Goal: Task Accomplishment & Management: Complete application form

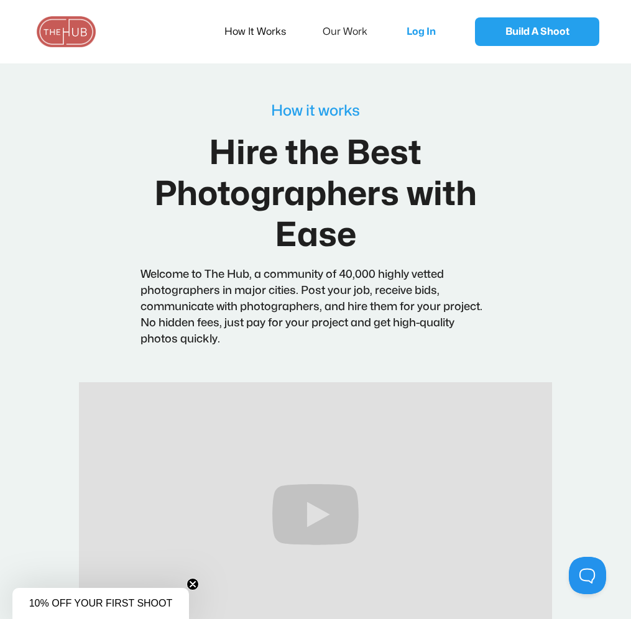
click at [246, 33] on link "How It Works" at bounding box center [263, 32] width 78 height 26
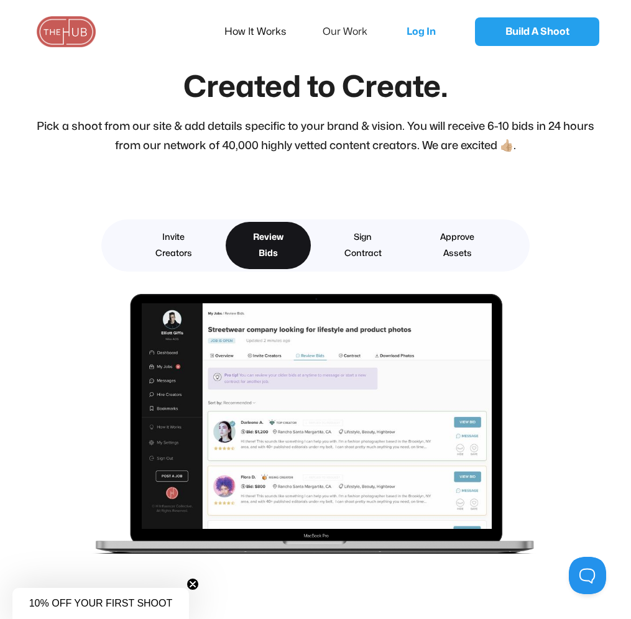
scroll to position [1783, 0]
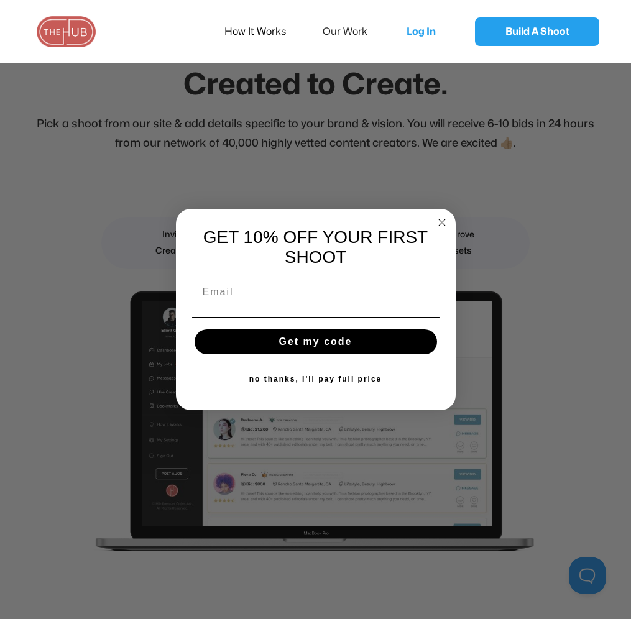
click at [440, 221] on circle "Close dialog" at bounding box center [441, 222] width 14 height 14
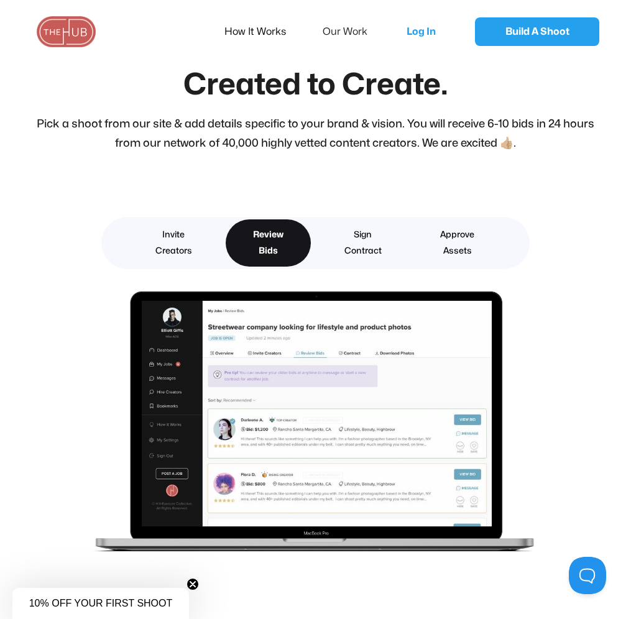
scroll to position [2042, 0]
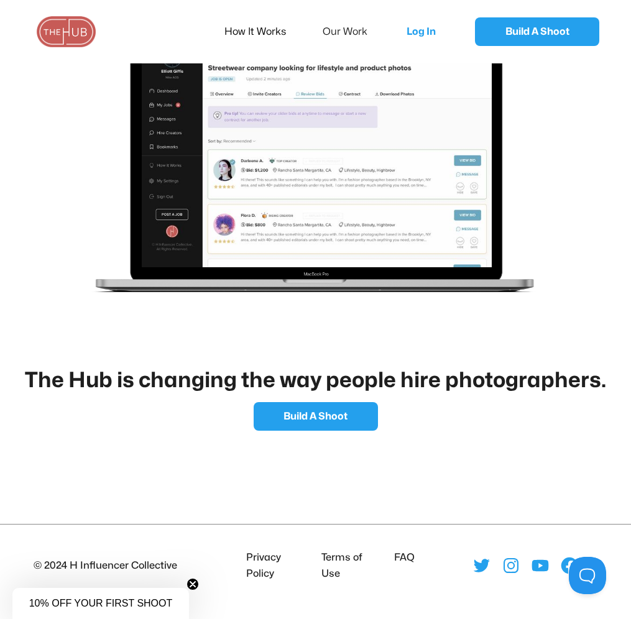
click at [333, 545] on footer "© 2024 H Influencer Collective Privacy Policy Terms of Use FAQ" at bounding box center [315, 559] width 631 height 70
click at [331, 565] on li "Terms of Use" at bounding box center [347, 565] width 62 height 32
click at [331, 556] on li "Terms of Use" at bounding box center [347, 565] width 62 height 32
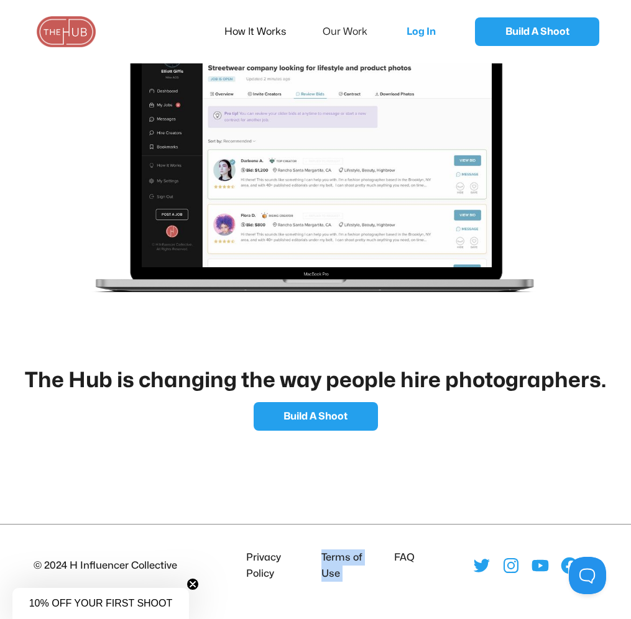
click at [191, 583] on icon "Close teaser" at bounding box center [192, 584] width 5 height 5
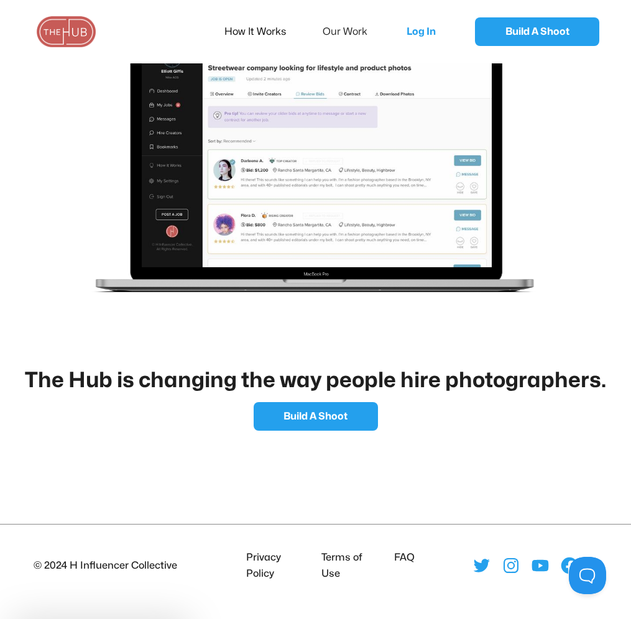
click at [332, 574] on li "Terms of Use" at bounding box center [347, 565] width 62 height 32
click at [258, 557] on li "Privacy Policy" at bounding box center [273, 565] width 65 height 32
click at [402, 557] on li "FAQ" at bounding box center [401, 565] width 25 height 32
click at [336, 557] on li "Terms of Use" at bounding box center [347, 565] width 62 height 32
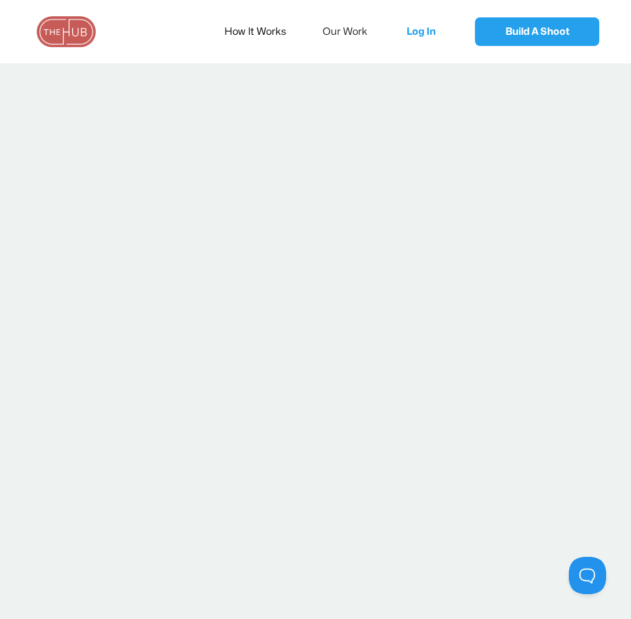
scroll to position [0, 0]
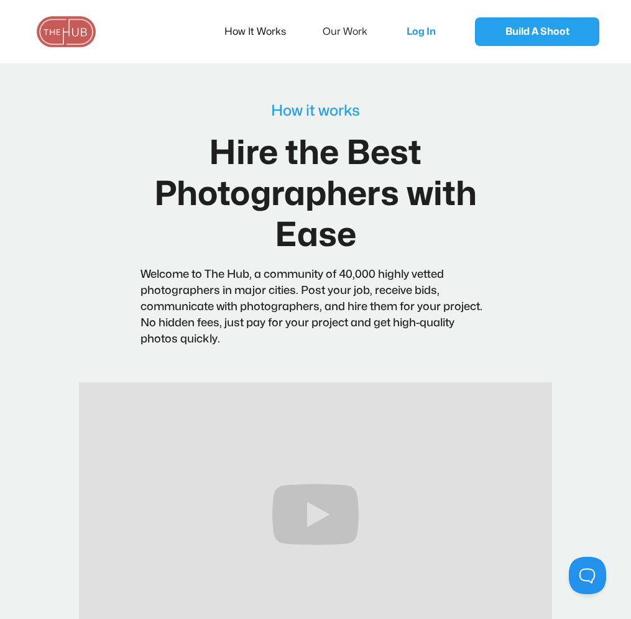
click at [257, 32] on link "How It Works" at bounding box center [263, 32] width 78 height 26
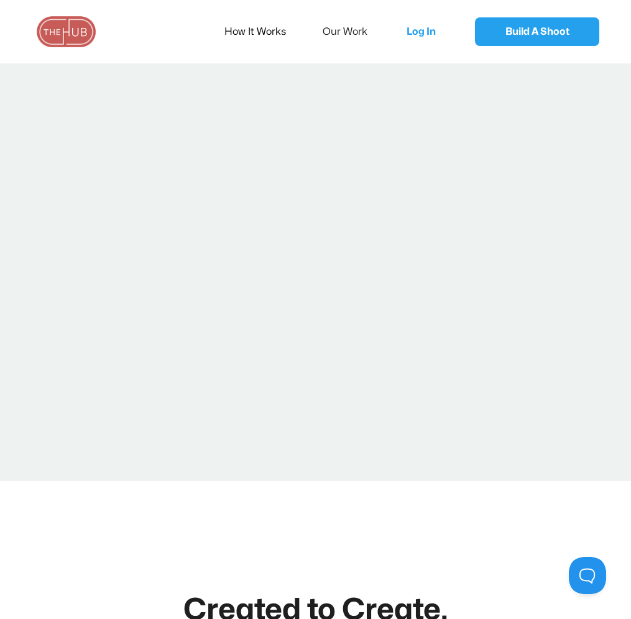
scroll to position [2042, 0]
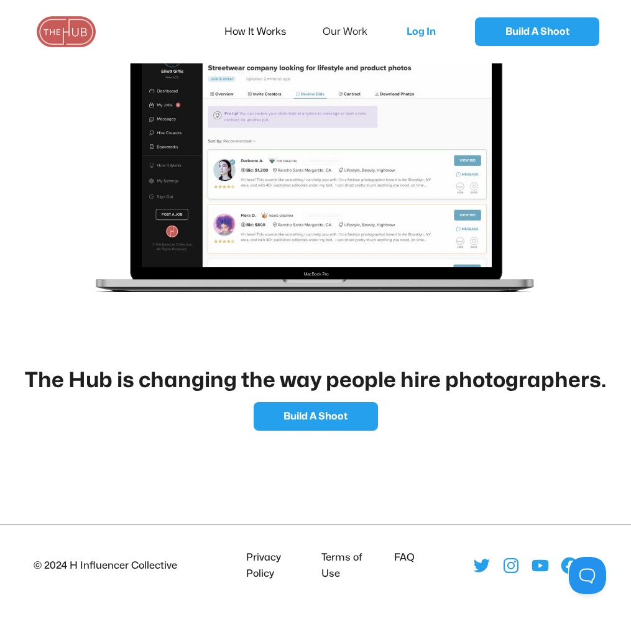
click at [339, 559] on li "Terms of Use" at bounding box center [347, 565] width 62 height 32
click at [405, 557] on li "FAQ" at bounding box center [401, 565] width 25 height 32
click at [247, 555] on li "Privacy Policy" at bounding box center [273, 565] width 65 height 32
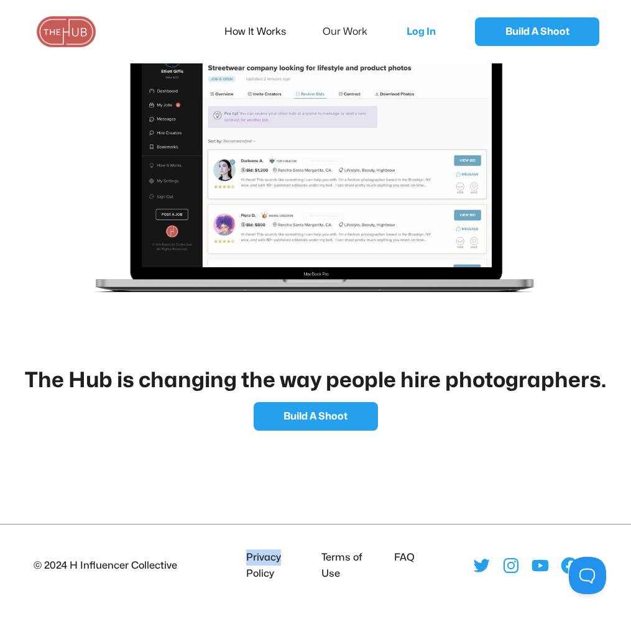
click at [247, 555] on li "Privacy Policy" at bounding box center [273, 565] width 65 height 32
click at [150, 557] on div "© 2024 H Influencer Collective" at bounding box center [106, 565] width 144 height 16
click at [150, 563] on div "© 2024 H Influencer Collective" at bounding box center [106, 565] width 144 height 16
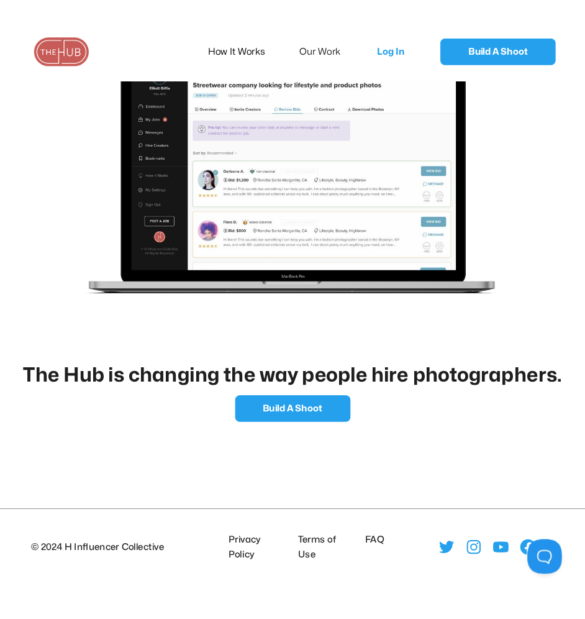
scroll to position [1942, 0]
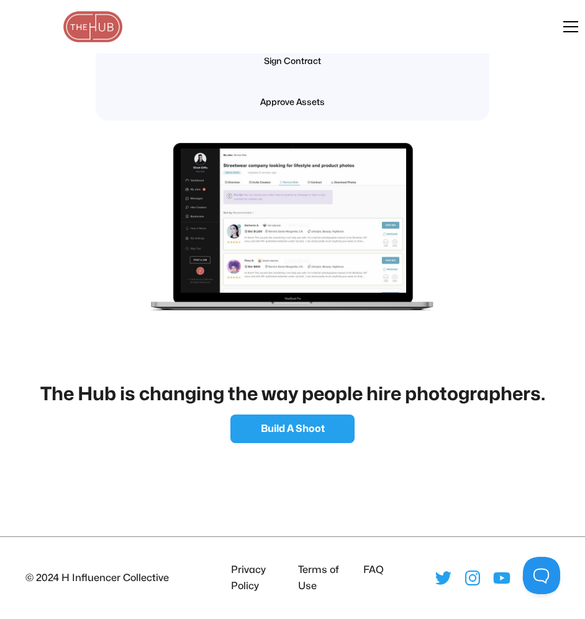
click at [305, 564] on li "Terms of Use" at bounding box center [320, 578] width 55 height 32
click at [246, 572] on li "Privacy Policy" at bounding box center [255, 578] width 58 height 32
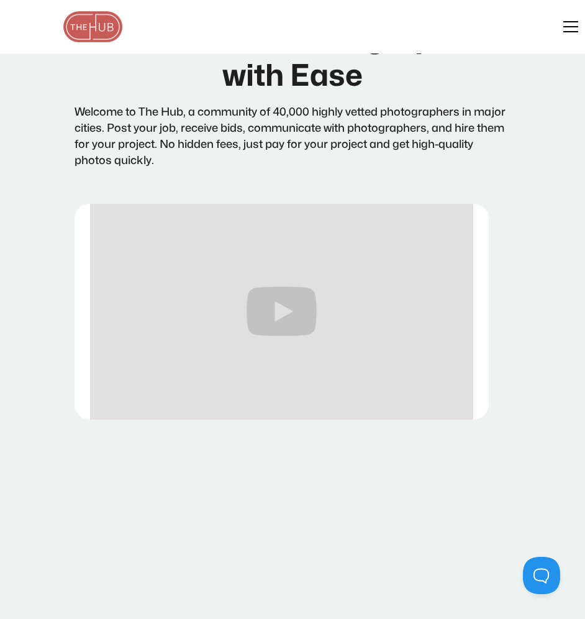
scroll to position [0, 0]
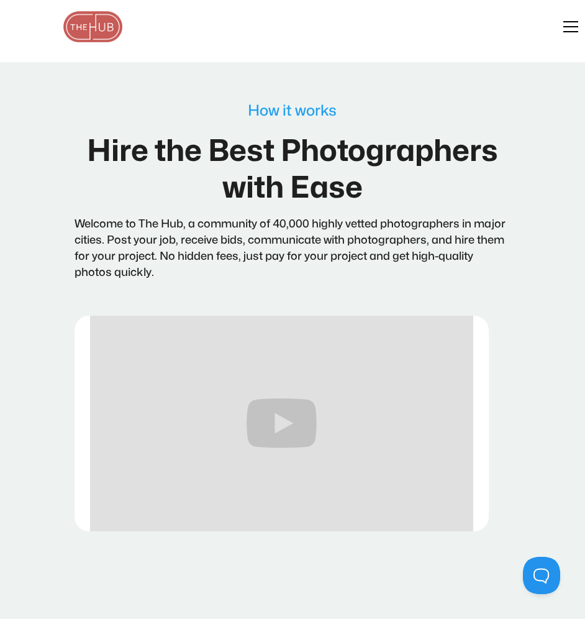
click at [578, 34] on div "menu" at bounding box center [564, 27] width 30 height 30
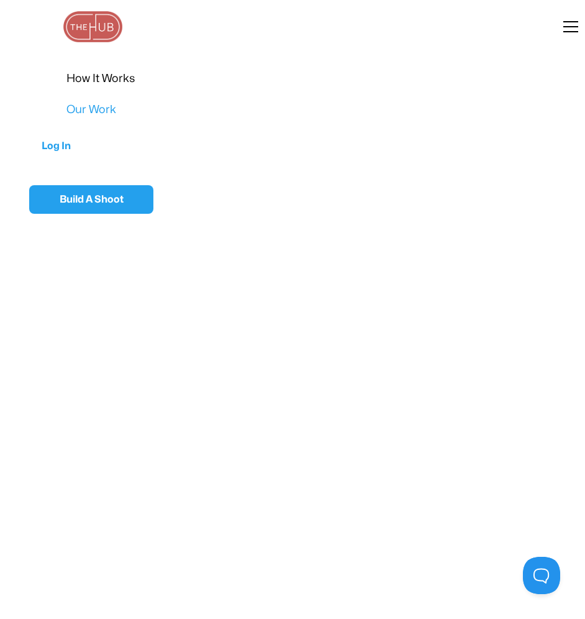
click at [89, 108] on link "Our Work" at bounding box center [292, 109] width 452 height 31
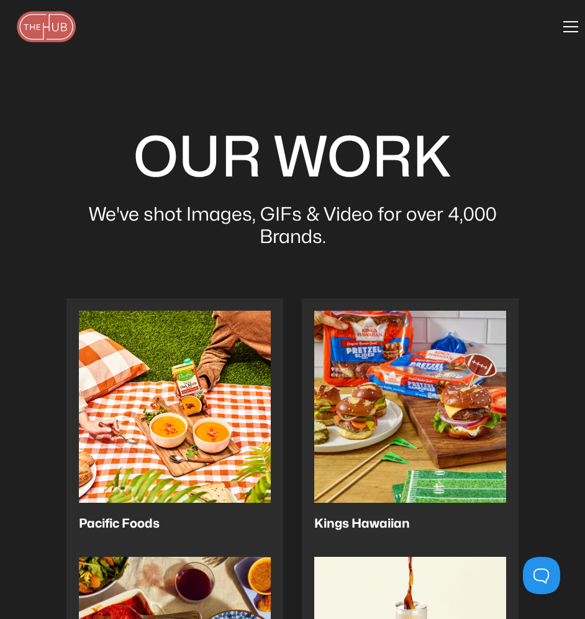
click at [566, 30] on div "menu" at bounding box center [564, 27] width 30 height 30
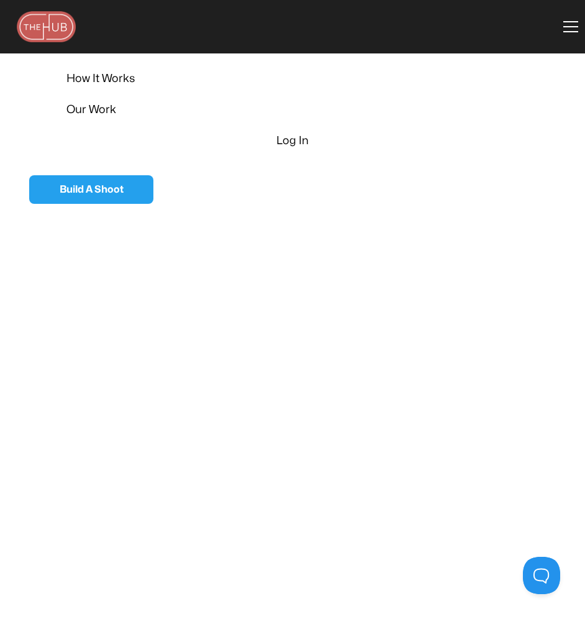
click at [103, 107] on link "Our Work" at bounding box center [292, 109] width 452 height 31
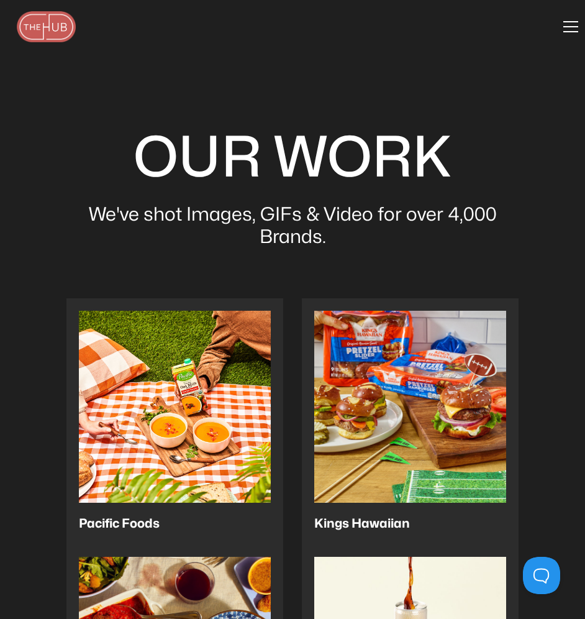
click at [567, 34] on div "menu" at bounding box center [564, 27] width 30 height 30
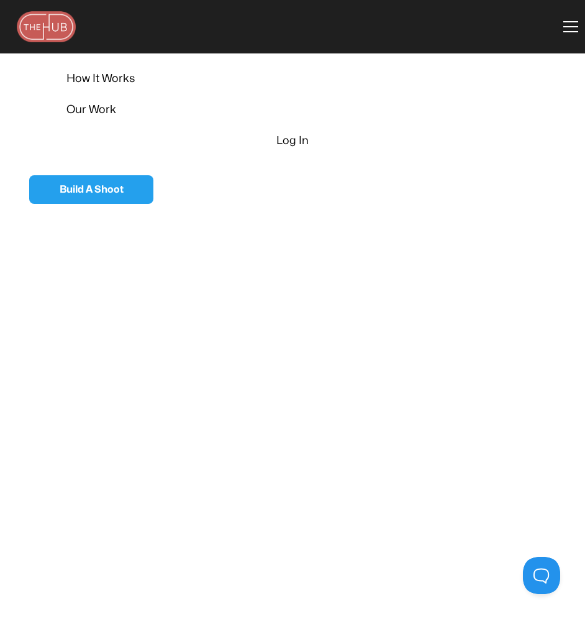
click at [93, 80] on link "How It Works" at bounding box center [292, 78] width 452 height 31
click at [50, 10] on div "How It Works Our Work Log In Build A Shoot" at bounding box center [292, 26] width 585 height 53
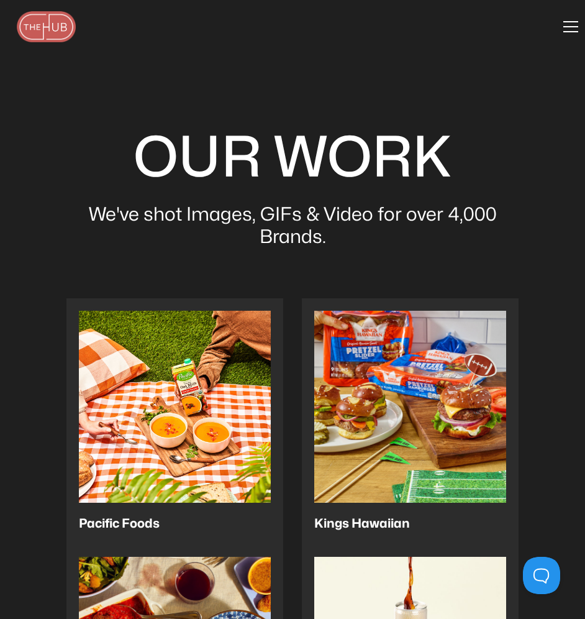
click at [46, 30] on img at bounding box center [47, 26] width 62 height 31
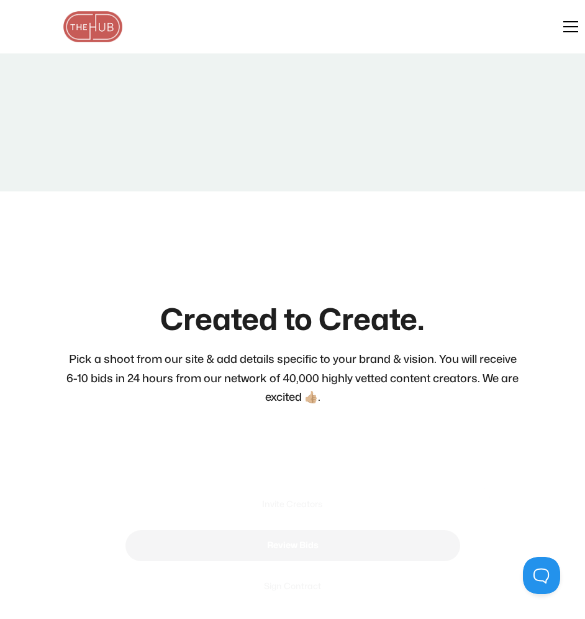
scroll to position [1942, 0]
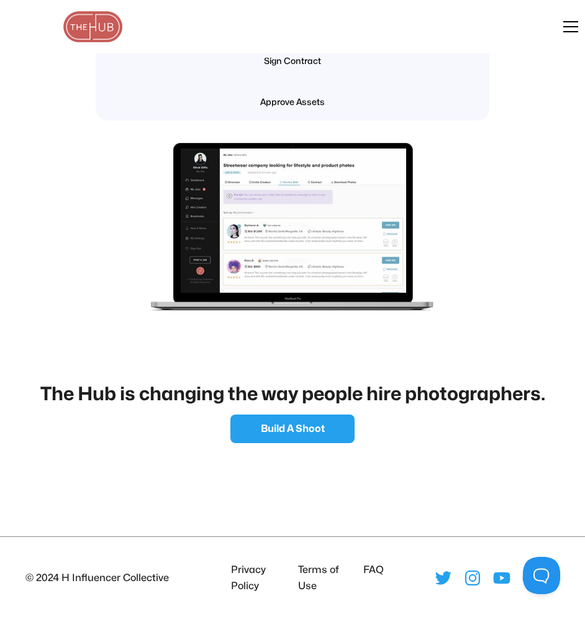
click at [247, 571] on li "Privacy Policy" at bounding box center [255, 578] width 58 height 32
click at [140, 577] on div "© 2024 H Influencer Collective" at bounding box center [97, 578] width 144 height 16
click at [289, 416] on link "Build A Shoot" at bounding box center [293, 428] width 124 height 29
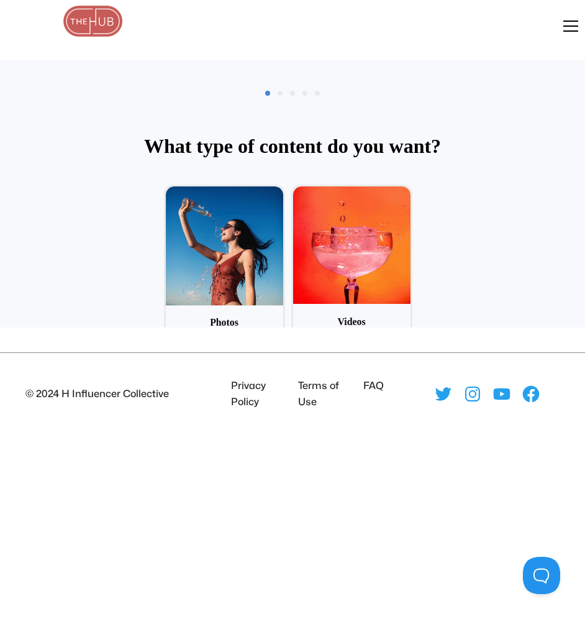
click at [242, 142] on h2 "What type of content do you want?" at bounding box center [292, 146] width 573 height 27
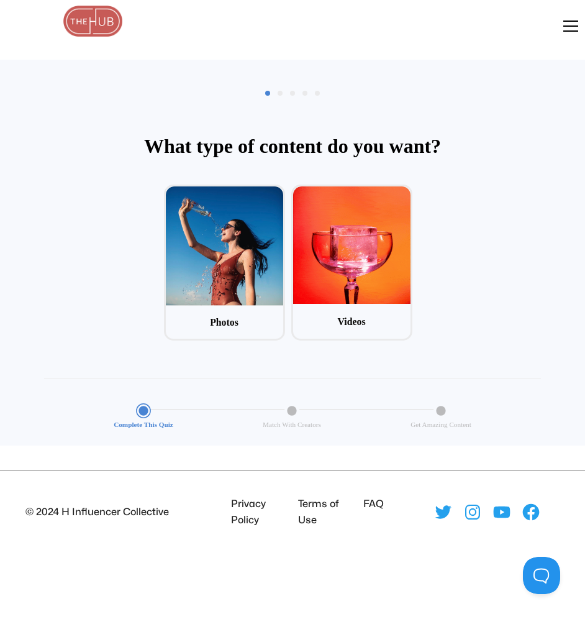
click at [255, 501] on li "Privacy Policy" at bounding box center [255, 512] width 58 height 32
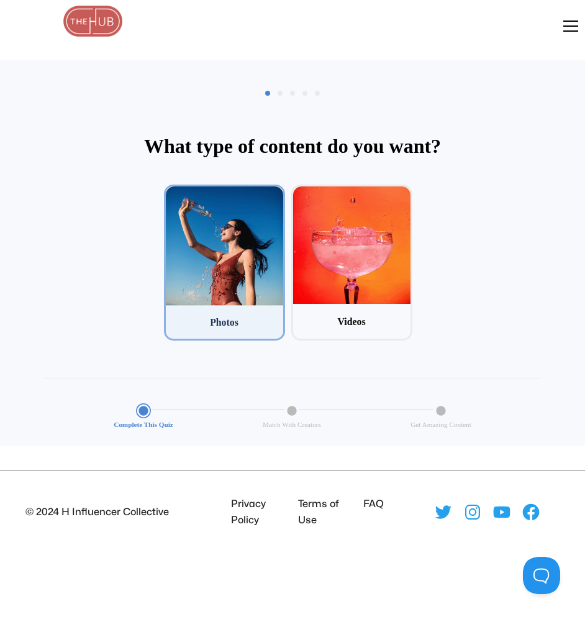
click at [227, 294] on div at bounding box center [224, 245] width 117 height 119
click at [172, 193] on input "1 Photos" at bounding box center [168, 189] width 8 height 8
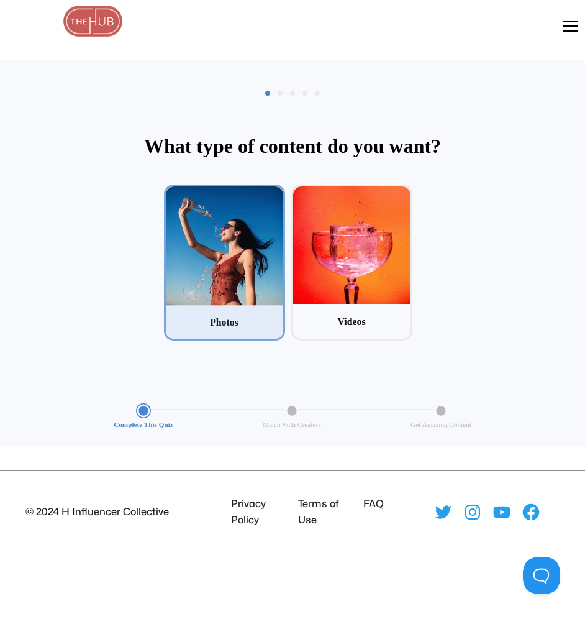
scroll to position [60, 0]
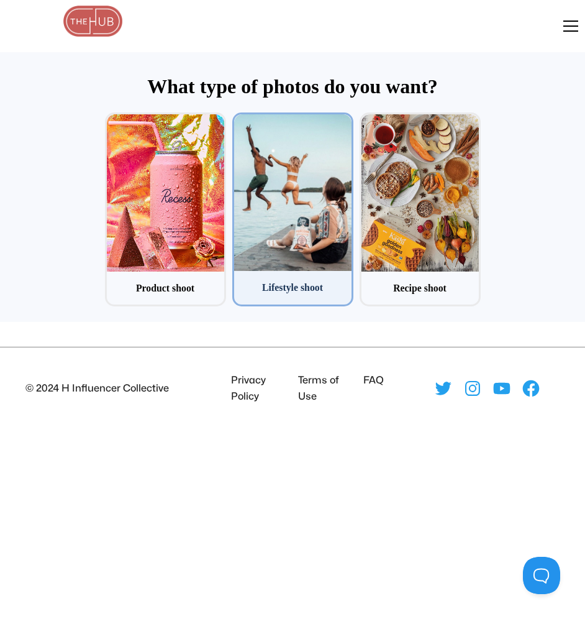
click at [319, 245] on div at bounding box center [292, 192] width 117 height 157
click at [240, 121] on input "2 Lifestyle shoot" at bounding box center [236, 116] width 8 height 8
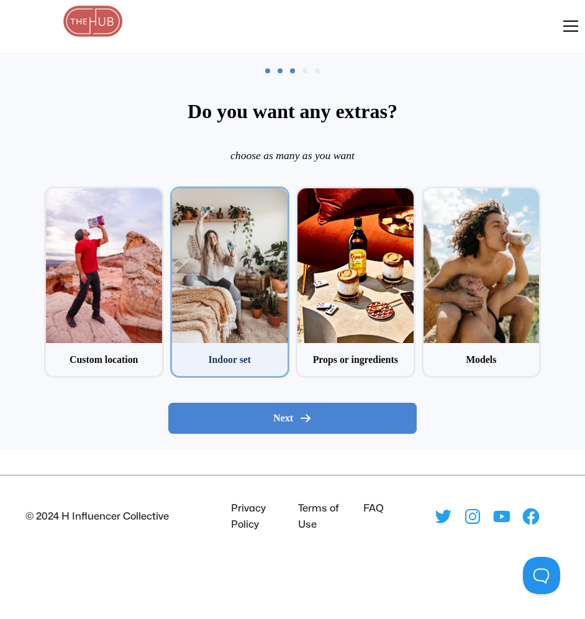
click at [215, 272] on div at bounding box center [230, 265] width 116 height 155
click at [178, 194] on input "2 Indoor set" at bounding box center [174, 190] width 8 height 8
checkbox input "true"
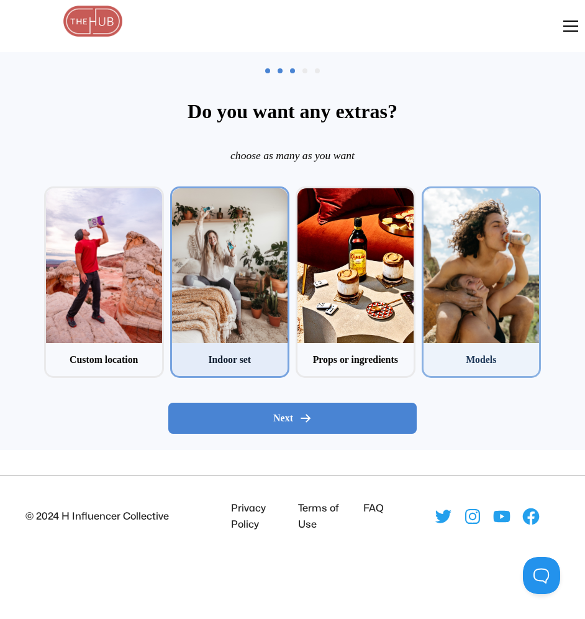
click at [468, 284] on div at bounding box center [482, 265] width 116 height 155
click at [430, 194] on input "4 Models" at bounding box center [426, 190] width 8 height 8
checkbox input "true"
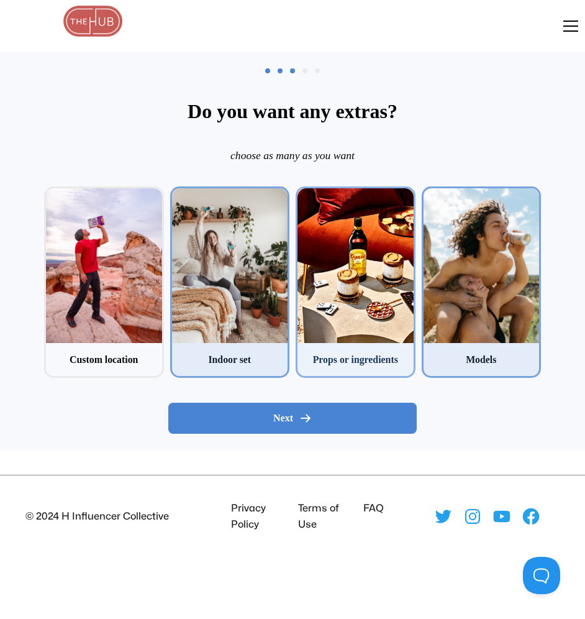
click at [344, 283] on div at bounding box center [356, 265] width 116 height 155
click at [304, 194] on input "3 Props or ingredients" at bounding box center [300, 190] width 8 height 8
checkbox input "true"
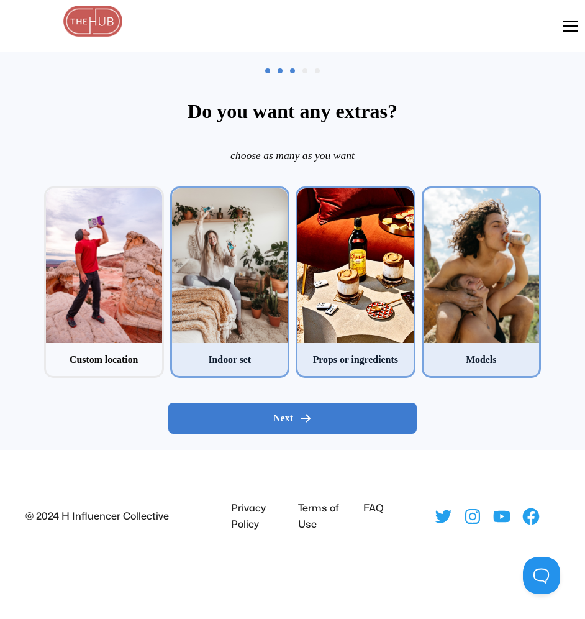
click at [285, 419] on span "Next" at bounding box center [283, 418] width 20 height 12
radio input "false"
radio input "true"
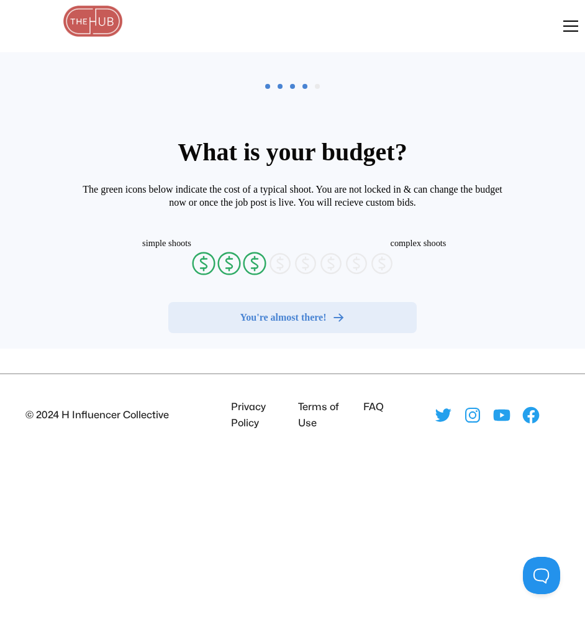
radio input "false"
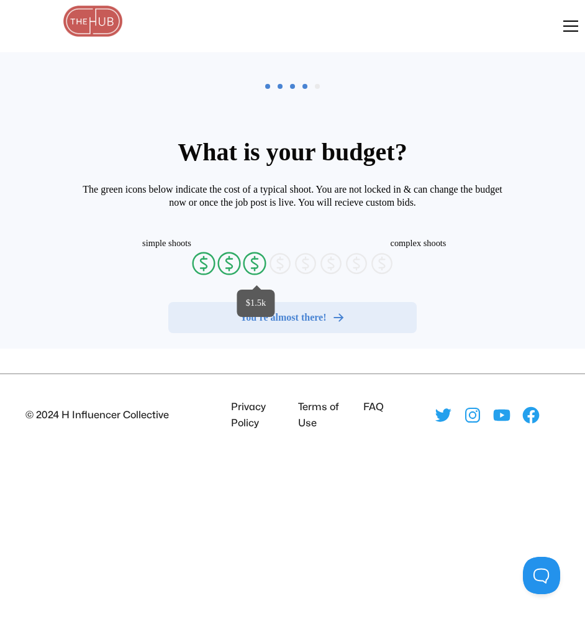
radio input "false"
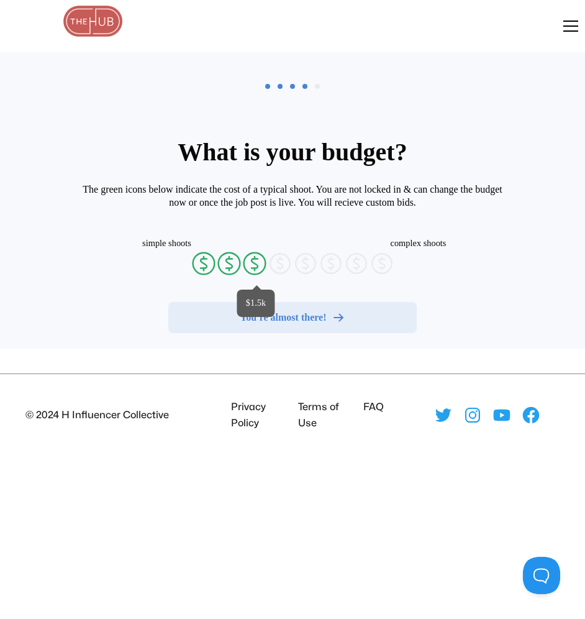
radio input "false"
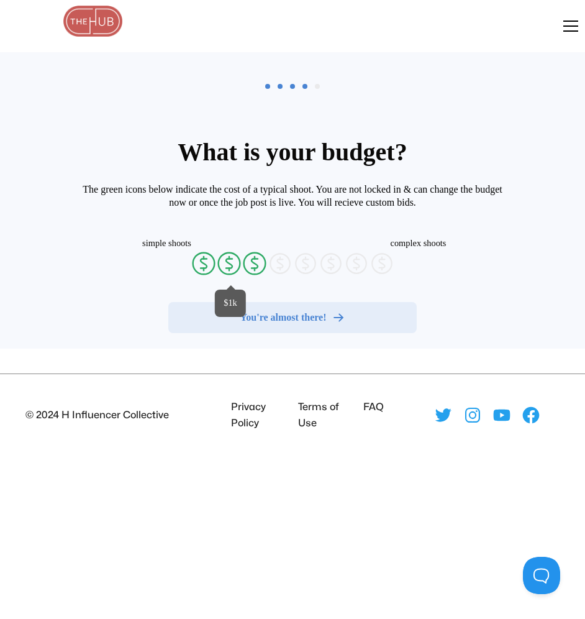
radio input "false"
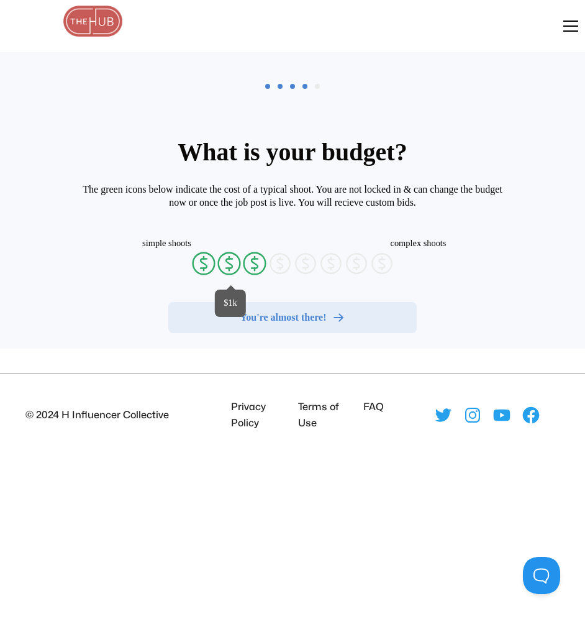
radio input "false"
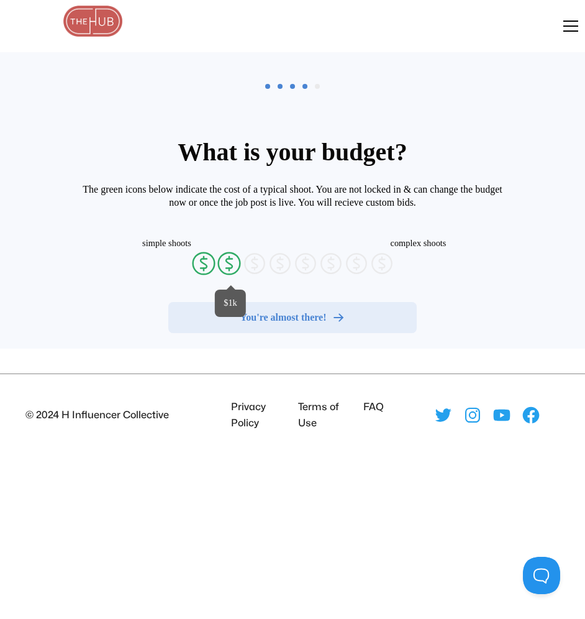
click at [233, 260] on icon "currency-dollar-circle" at bounding box center [229, 263] width 25 height 25
radio input "true"
click at [199, 263] on icon "currency-dollar-circle" at bounding box center [203, 263] width 25 height 25
radio input "true"
click at [253, 414] on li "Privacy Policy" at bounding box center [255, 415] width 58 height 32
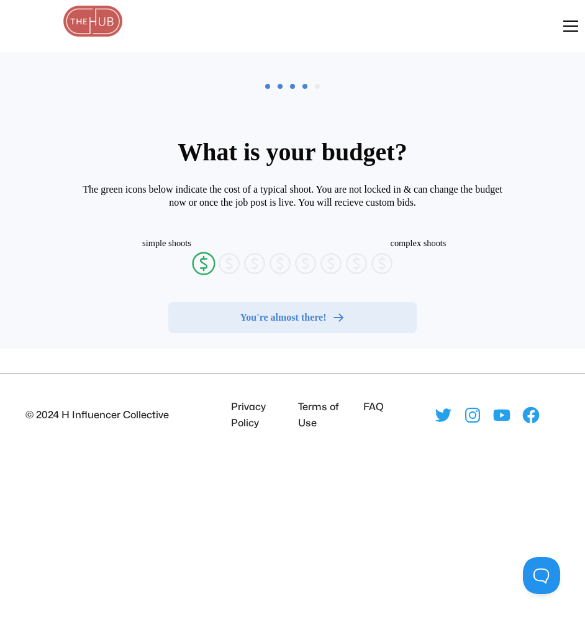
click at [253, 406] on li "Privacy Policy" at bounding box center [255, 415] width 58 height 32
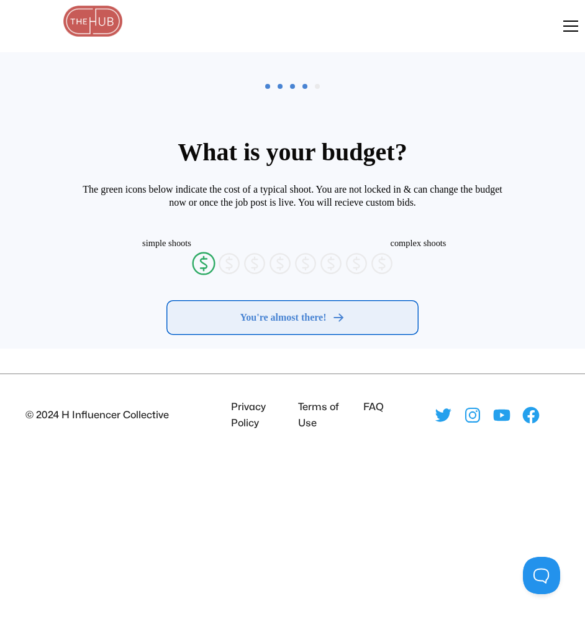
click at [273, 320] on span "You're almost there!" at bounding box center [283, 317] width 86 height 12
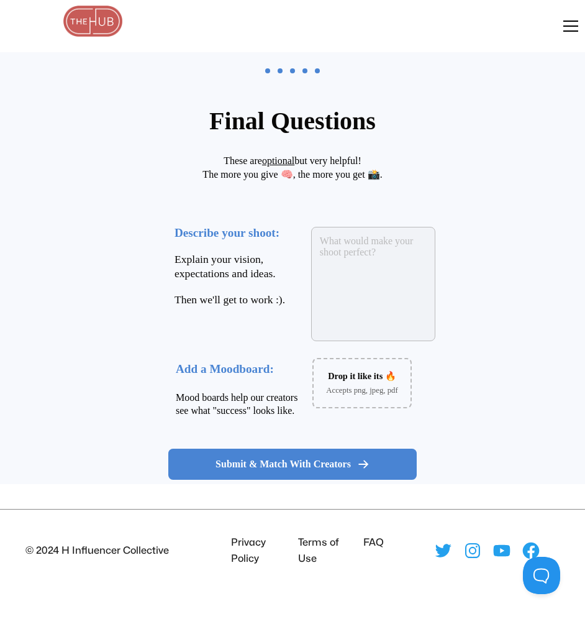
click at [360, 313] on textarea at bounding box center [373, 284] width 124 height 114
click at [309, 545] on li "Terms of Use" at bounding box center [320, 550] width 55 height 32
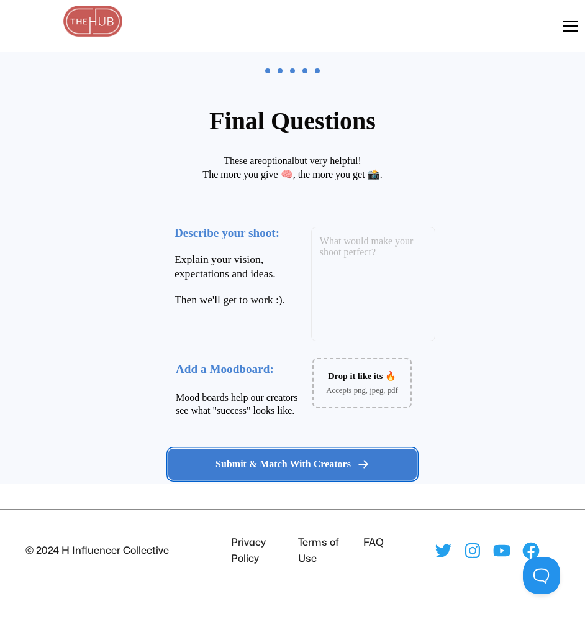
click at [309, 467] on span "Submit & Match With Creators" at bounding box center [283, 464] width 135 height 12
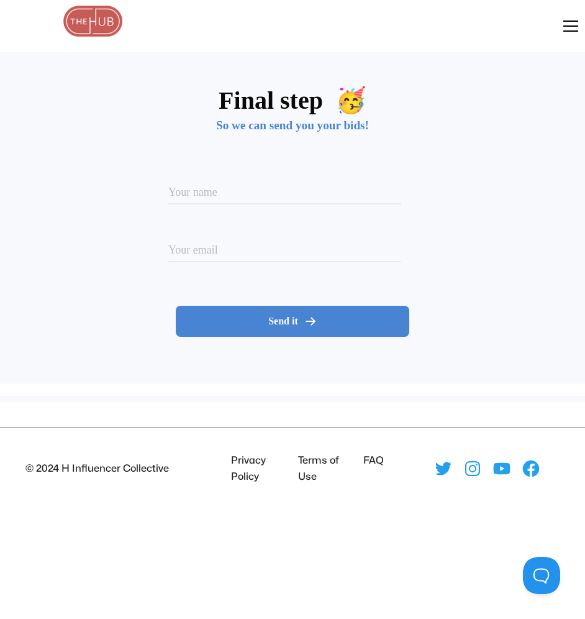
click at [567, 32] on div "menu" at bounding box center [564, 26] width 30 height 30
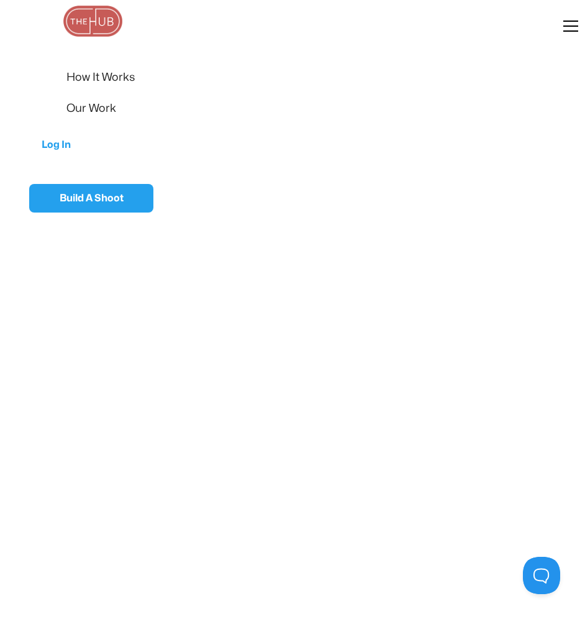
click at [567, 32] on div "menu" at bounding box center [564, 26] width 30 height 30
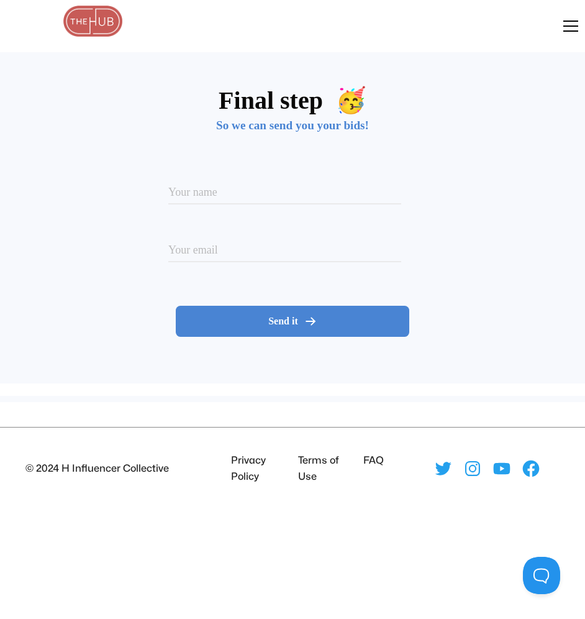
click at [304, 459] on li "Terms of Use" at bounding box center [320, 468] width 55 height 32
click at [73, 465] on div "© 2024 H Influencer Collective" at bounding box center [97, 468] width 144 height 16
click at [107, 465] on div "© 2024 H Influencer Collective" at bounding box center [97, 468] width 144 height 16
click at [48, 468] on div "© 2024 H Influencer Collective" at bounding box center [97, 468] width 144 height 16
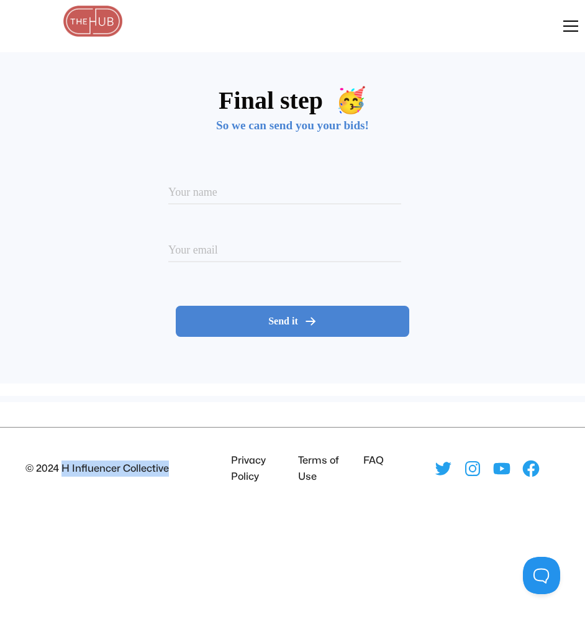
drag, startPoint x: 63, startPoint y: 468, endPoint x: 178, endPoint y: 467, distance: 115.6
click at [178, 467] on div "© 2024 H Influencer Collective" at bounding box center [97, 468] width 195 height 16
copy div "H Influencer Collective"
